Goal: Task Accomplishment & Management: Manage account settings

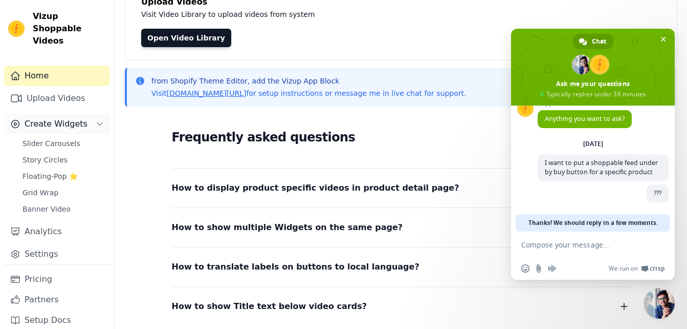
scroll to position [78, 0]
click at [44, 246] on link "Settings" at bounding box center [57, 254] width 106 height 20
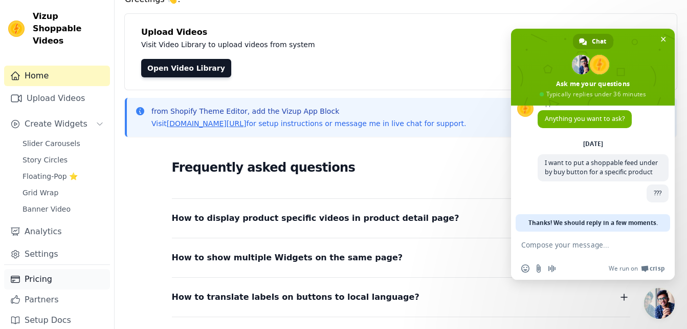
scroll to position [44, 0]
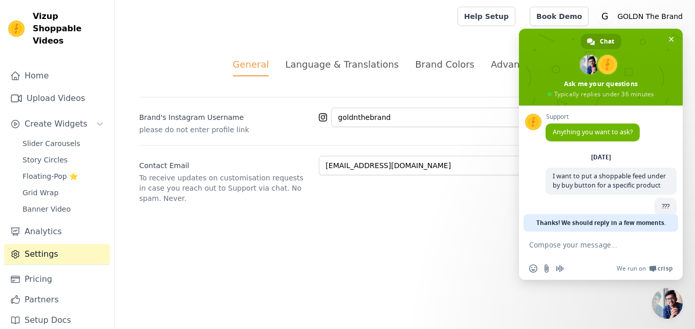
scroll to position [23, 0]
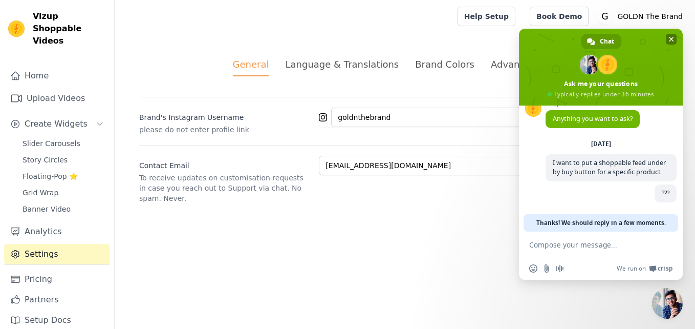
click at [677, 32] on span at bounding box center [601, 67] width 164 height 77
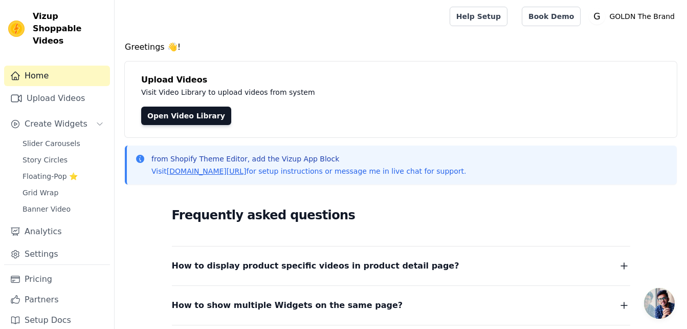
scroll to position [159, 0]
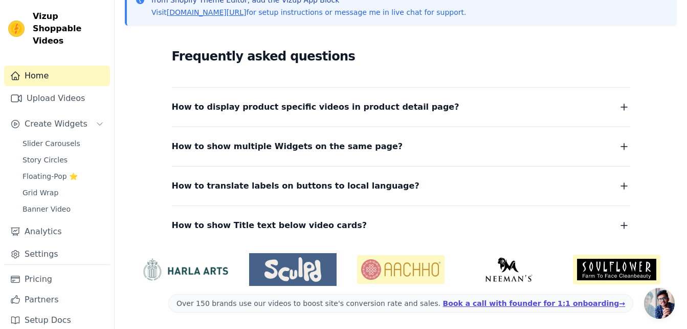
click at [35, 252] on div "Home Upload Videos Create Widgets Slider Carousels Story Circles Floating-Pop ⭐…" at bounding box center [57, 165] width 106 height 199
click at [47, 244] on link "Settings" at bounding box center [57, 254] width 106 height 20
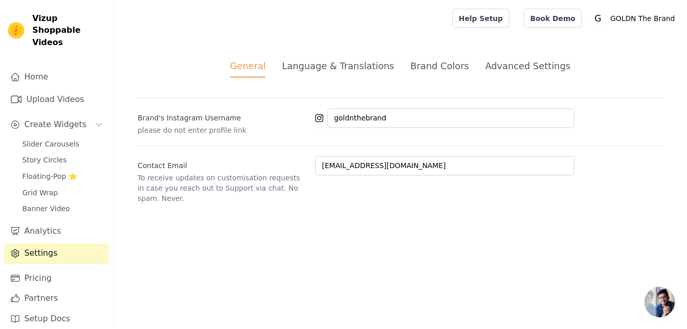
scroll to position [23, 0]
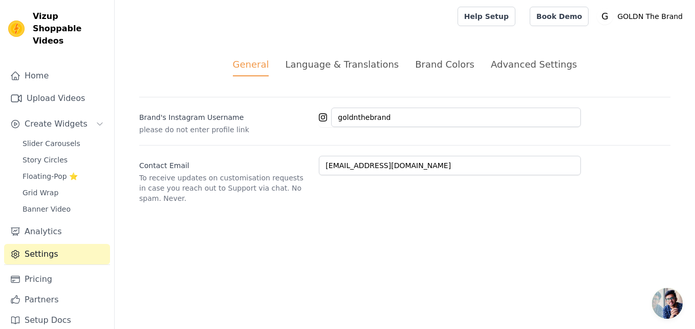
click at [519, 59] on div "Advanced Settings" at bounding box center [534, 64] width 86 height 14
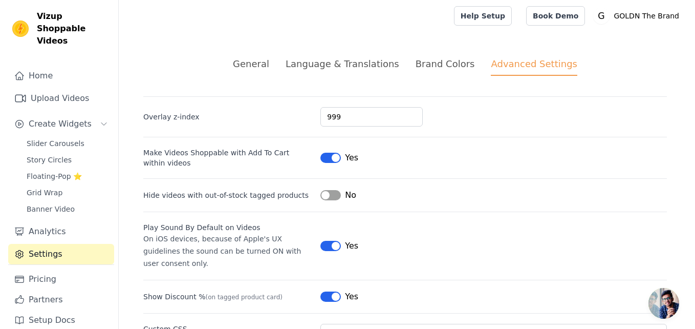
scroll to position [0, 0]
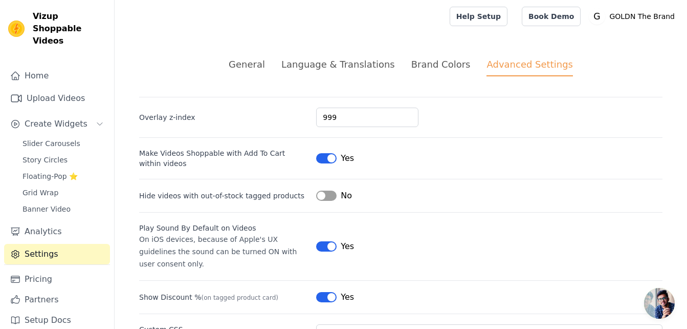
click at [265, 68] on div "General" at bounding box center [247, 64] width 36 height 14
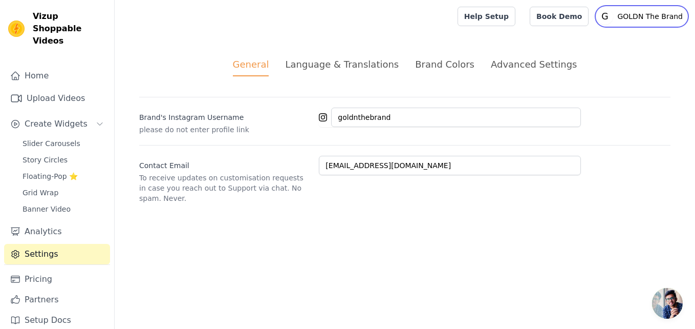
click at [652, 19] on p "GOLDN The Brand" at bounding box center [650, 16] width 74 height 18
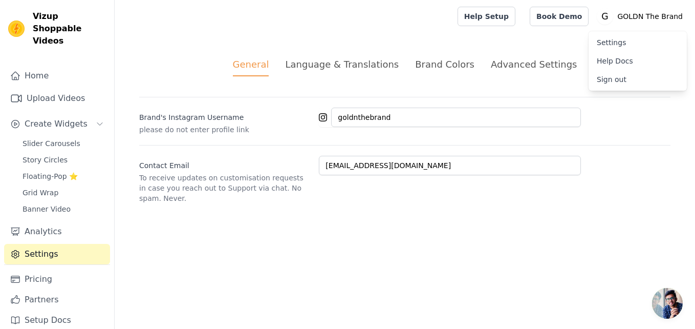
click at [615, 42] on link "Settings" at bounding box center [638, 42] width 98 height 18
